Goal: Task Accomplishment & Management: Manage account settings

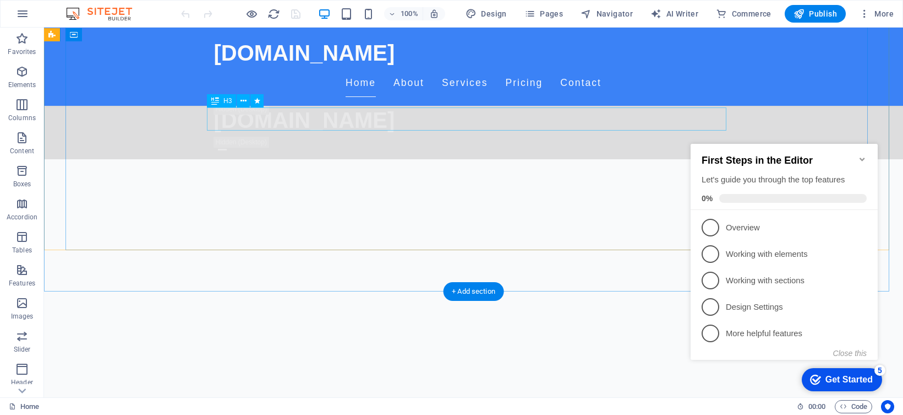
scroll to position [1053, 0]
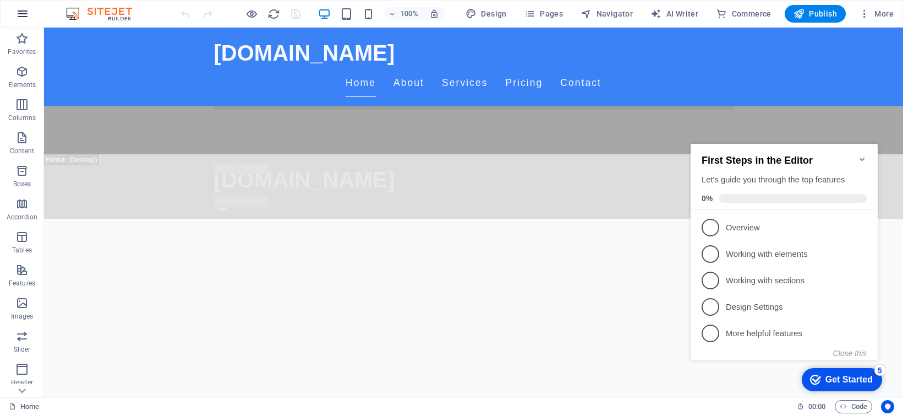
click at [27, 14] on icon "button" at bounding box center [22, 13] width 13 height 13
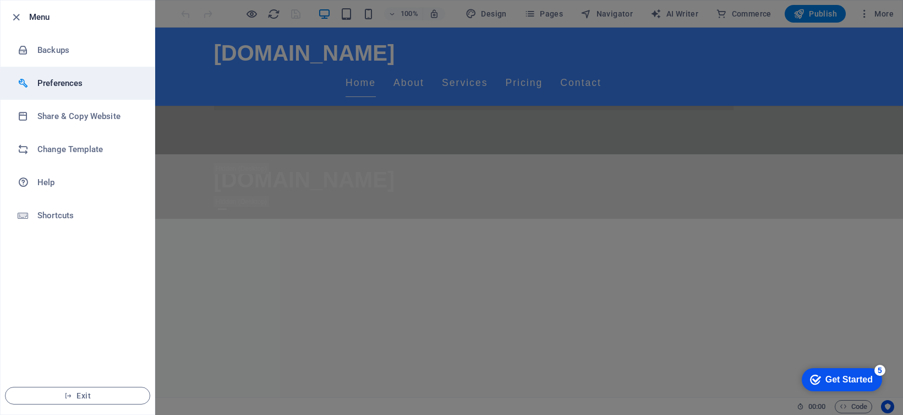
click at [76, 81] on h6 "Preferences" at bounding box center [88, 83] width 102 height 13
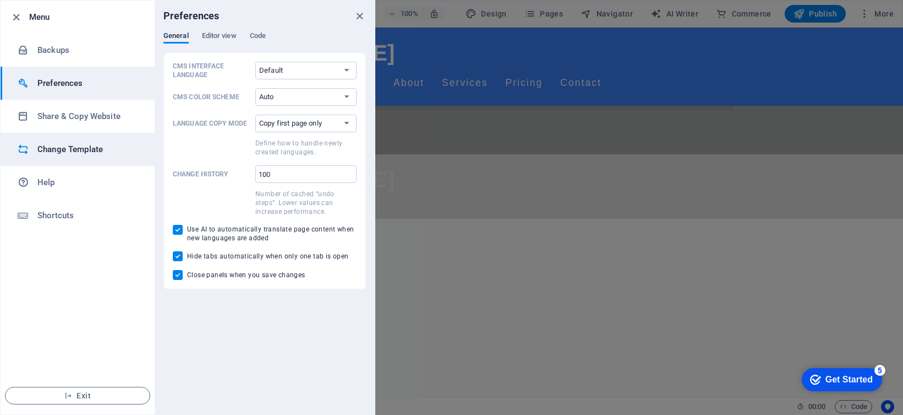
click at [101, 148] on h6 "Change Template" at bounding box center [88, 149] width 102 height 13
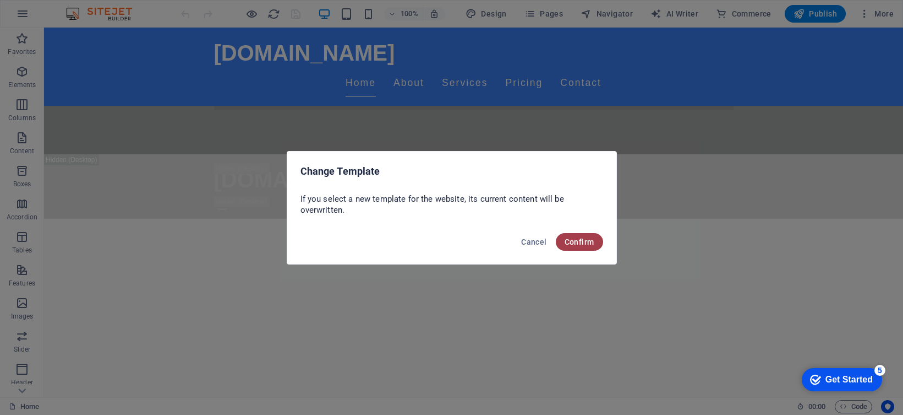
click at [566, 233] on button "Confirm" at bounding box center [579, 242] width 47 height 18
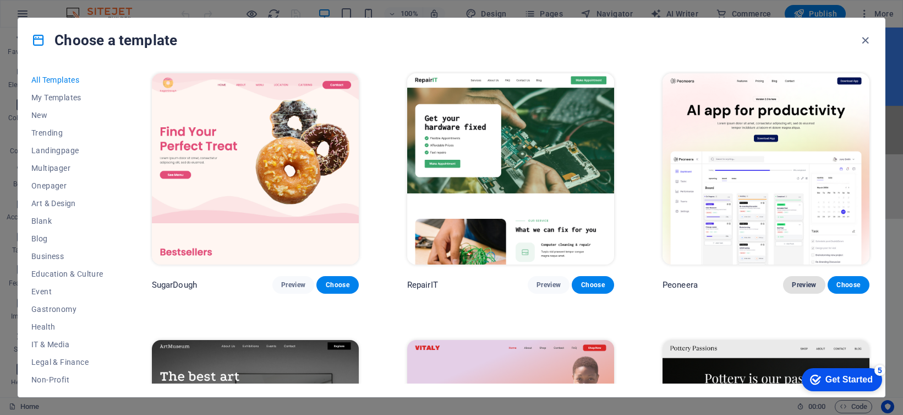
click at [803, 281] on span "Preview" at bounding box center [804, 284] width 24 height 9
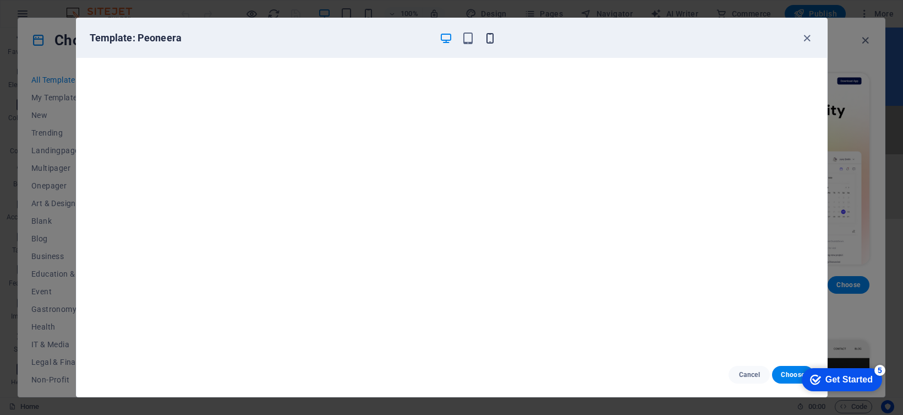
click at [490, 38] on icon "button" at bounding box center [490, 38] width 13 height 13
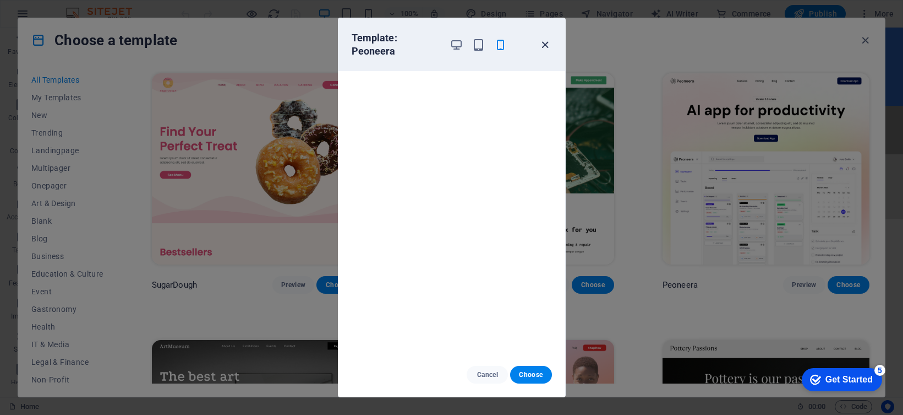
click at [541, 39] on icon "button" at bounding box center [545, 45] width 13 height 13
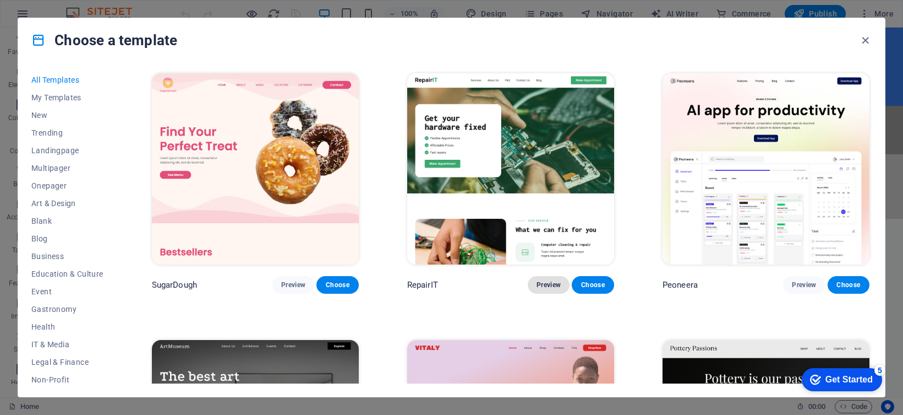
click at [550, 280] on span "Preview" at bounding box center [549, 284] width 24 height 9
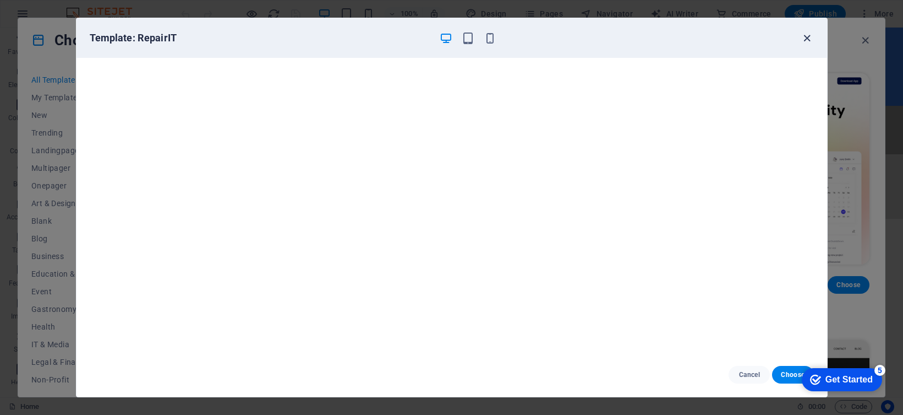
click at [805, 35] on icon "button" at bounding box center [807, 38] width 13 height 13
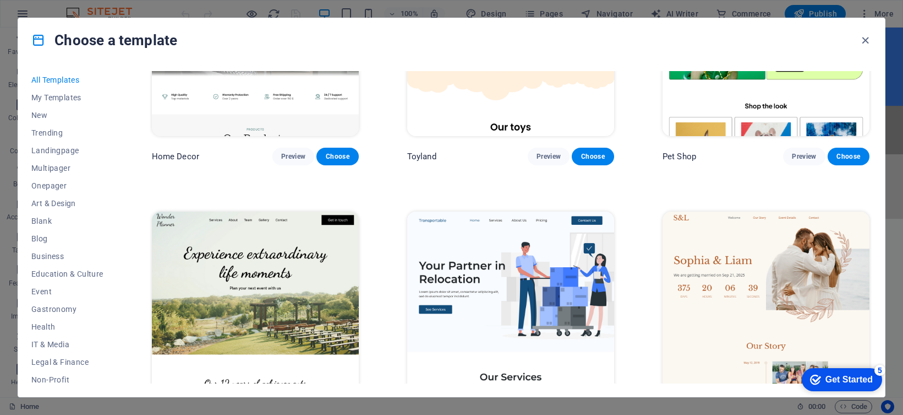
scroll to position [743, 0]
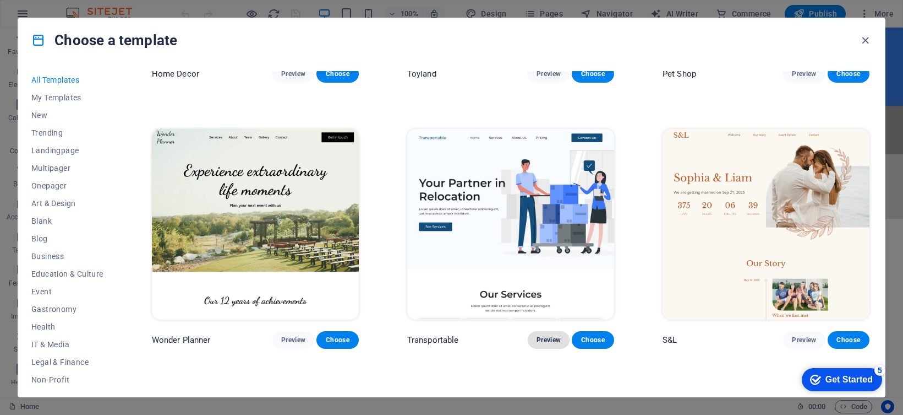
click at [555, 335] on span "Preview" at bounding box center [549, 339] width 24 height 9
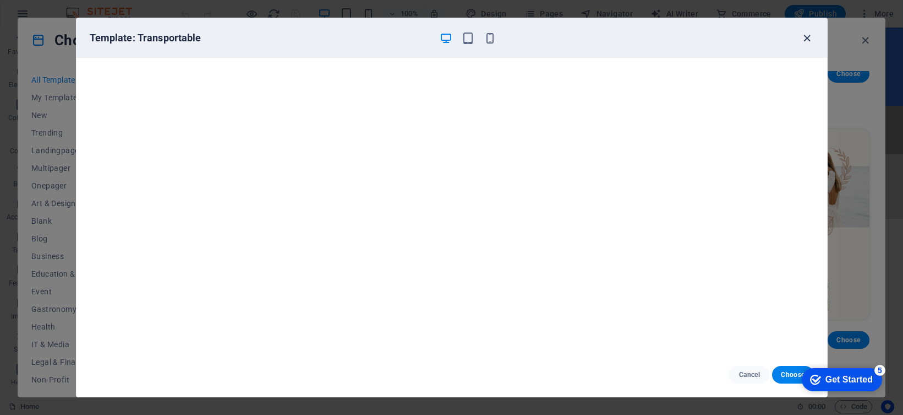
click at [806, 40] on icon "button" at bounding box center [807, 38] width 13 height 13
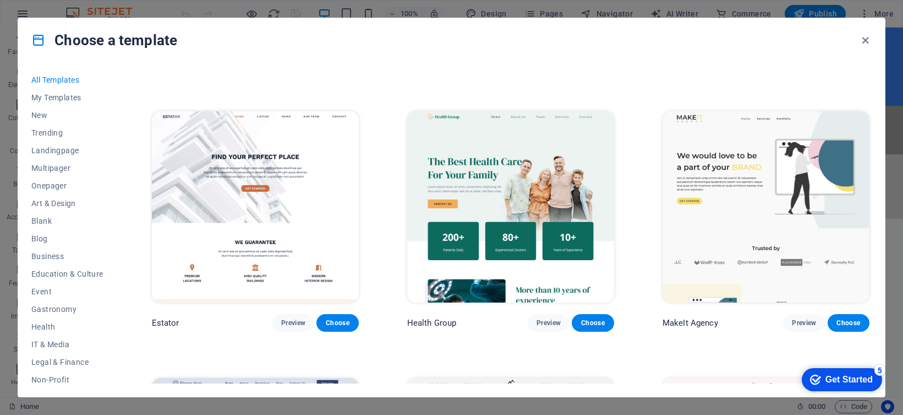
scroll to position [3303, 0]
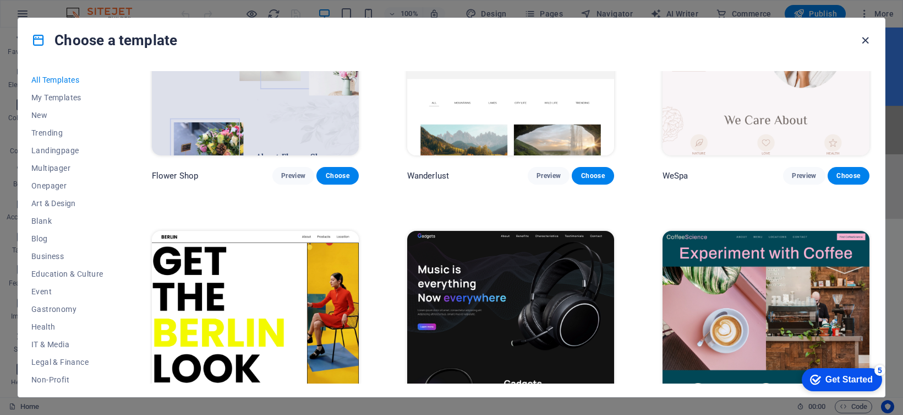
drag, startPoint x: 865, startPoint y: 41, endPoint x: 665, endPoint y: 14, distance: 202.3
click at [865, 41] on icon "button" at bounding box center [865, 40] width 13 height 13
